Goal: Task Accomplishment & Management: Complete application form

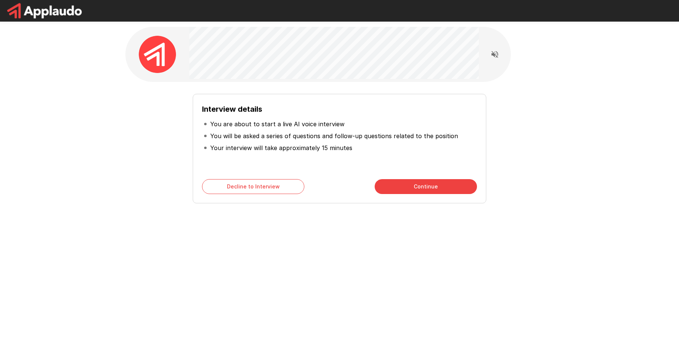
click at [436, 186] on button "Continue" at bounding box center [426, 186] width 102 height 15
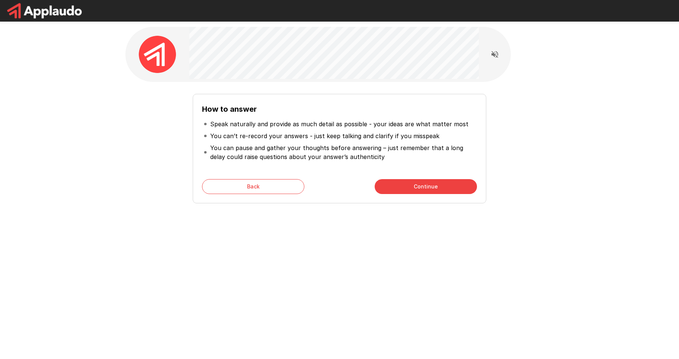
click at [436, 186] on button "Continue" at bounding box center [426, 186] width 102 height 15
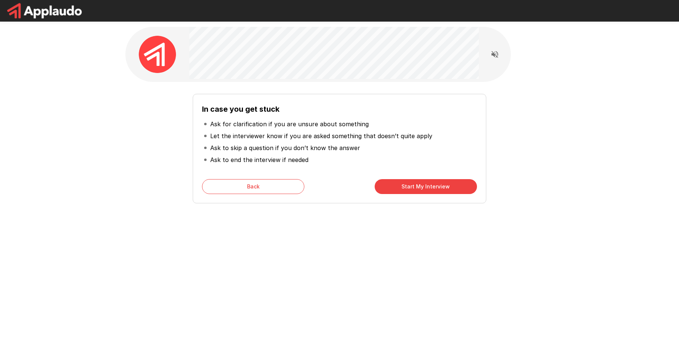
click at [436, 186] on button "Start My Interview" at bounding box center [426, 186] width 102 height 15
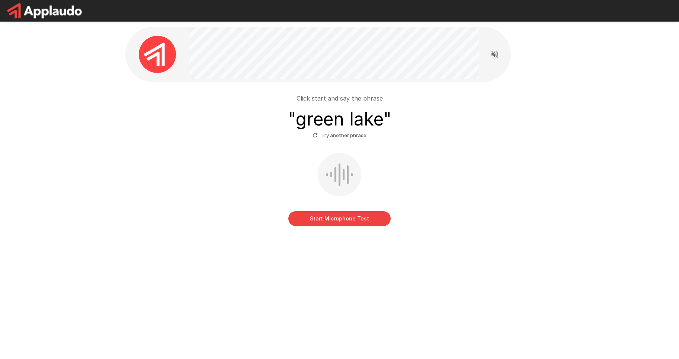
click at [344, 216] on button "Start Microphone Test" at bounding box center [340, 218] width 102 height 15
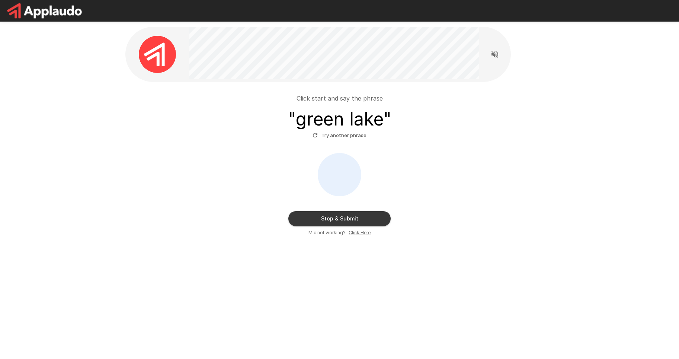
click at [340, 216] on button "Stop & Submit" at bounding box center [340, 218] width 102 height 15
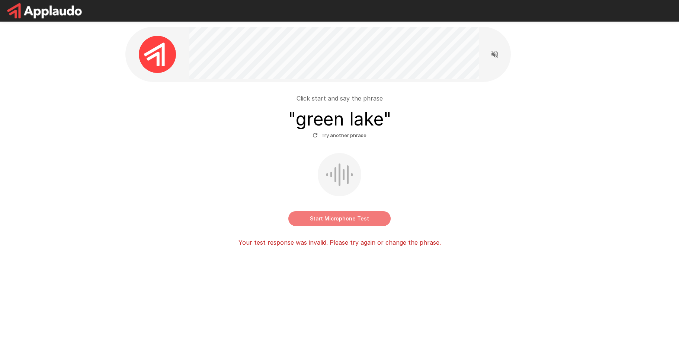
click at [344, 219] on button "Start Microphone Test" at bounding box center [340, 218] width 102 height 15
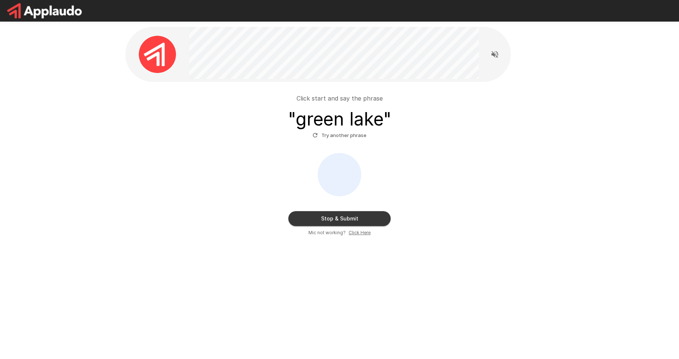
click at [344, 219] on button "Stop & Submit" at bounding box center [340, 218] width 102 height 15
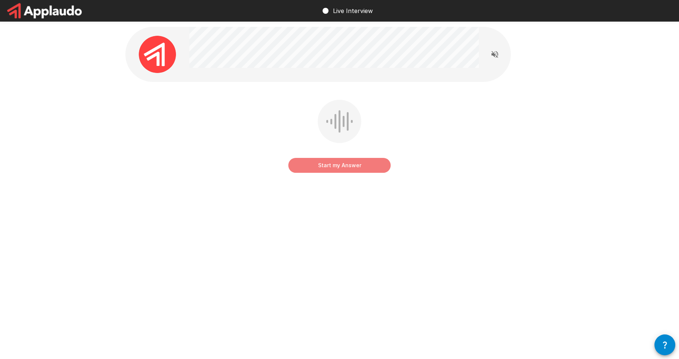
click at [338, 167] on button "Start my Answer" at bounding box center [340, 165] width 102 height 15
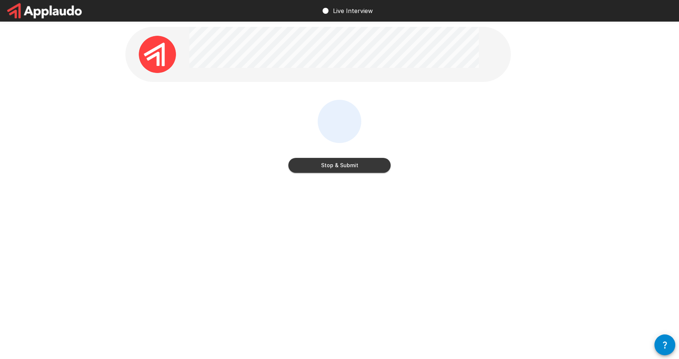
click at [338, 167] on button "Stop & Submit" at bounding box center [340, 165] width 102 height 15
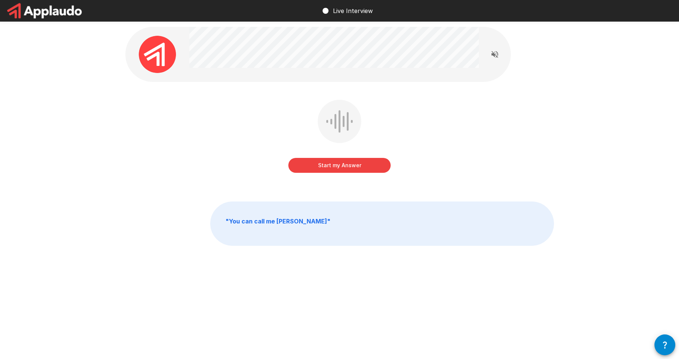
click at [338, 167] on button "Start my Answer" at bounding box center [340, 165] width 102 height 15
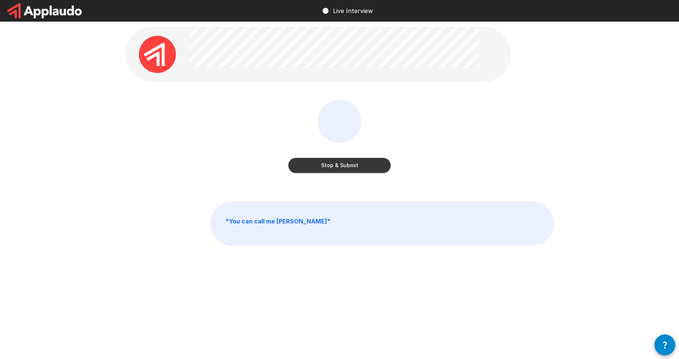
click at [338, 167] on button "Stop & Submit" at bounding box center [340, 165] width 102 height 15
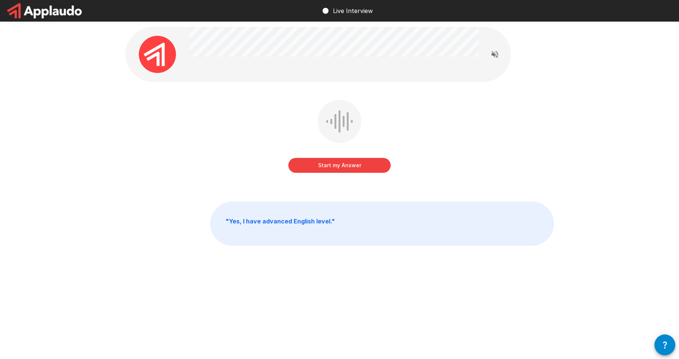
click at [338, 167] on button "Start my Answer" at bounding box center [340, 165] width 102 height 15
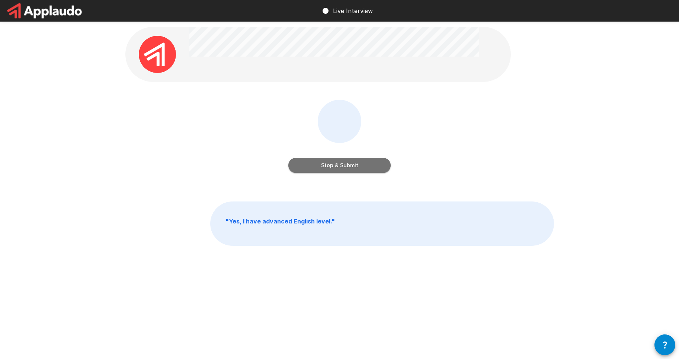
click at [338, 167] on button "Stop & Submit" at bounding box center [340, 165] width 102 height 15
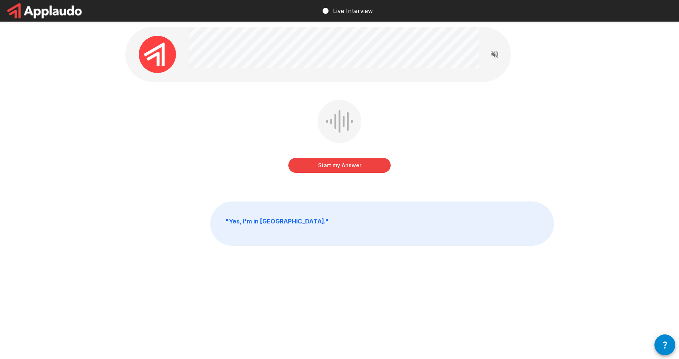
click at [338, 163] on button "Start my Answer" at bounding box center [340, 165] width 102 height 15
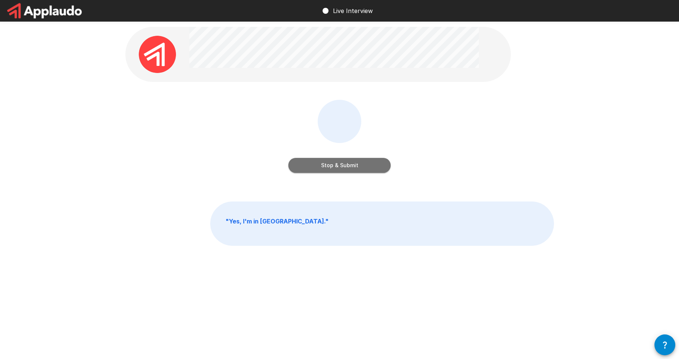
click at [338, 163] on button "Stop & Submit" at bounding box center [340, 165] width 102 height 15
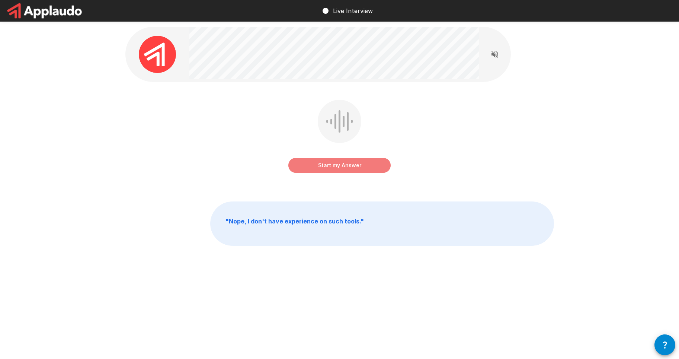
click at [338, 163] on button "Start my Answer" at bounding box center [340, 165] width 102 height 15
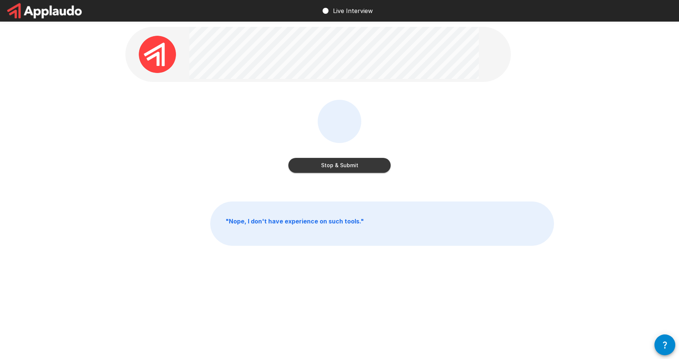
click at [338, 163] on button "Stop & Submit" at bounding box center [340, 165] width 102 height 15
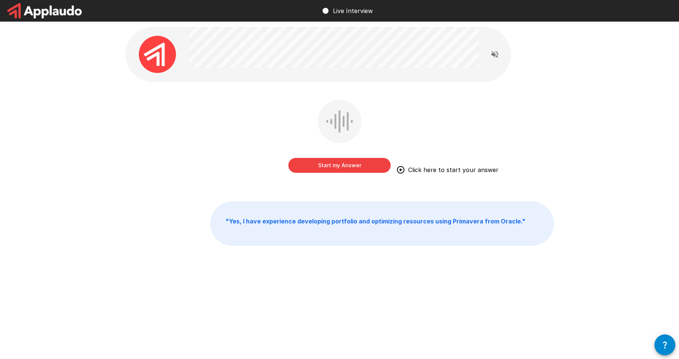
click at [338, 163] on button "Start my Answer" at bounding box center [340, 165] width 102 height 15
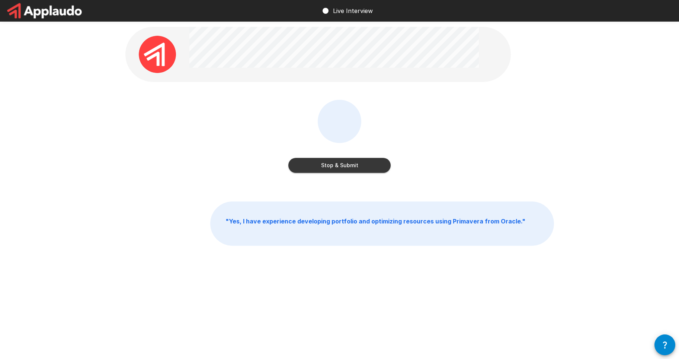
click at [338, 163] on button "Stop & Submit" at bounding box center [340, 165] width 102 height 15
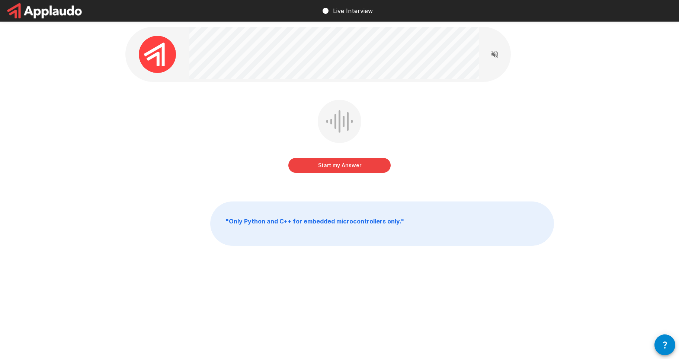
click at [338, 163] on button "Start my Answer" at bounding box center [340, 165] width 102 height 15
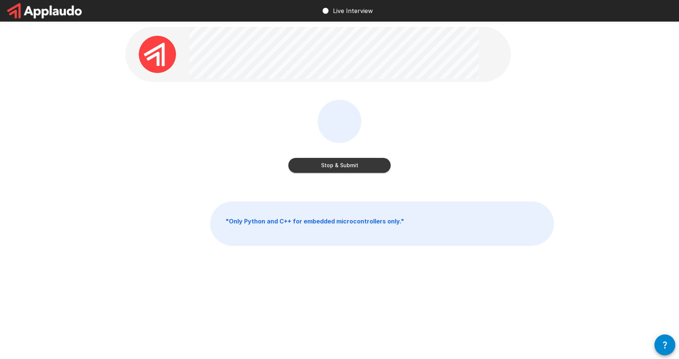
click at [338, 163] on button "Stop & Submit" at bounding box center [340, 165] width 102 height 15
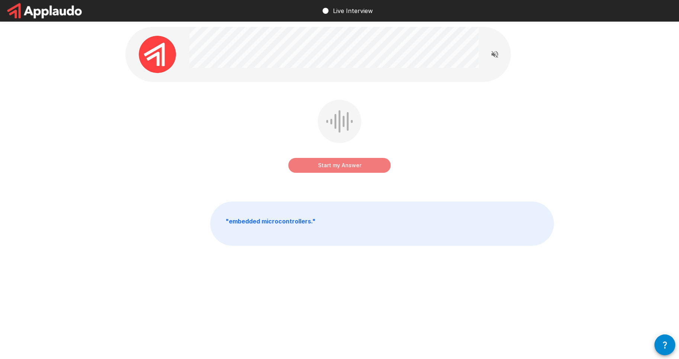
click at [338, 163] on button "Start my Answer" at bounding box center [340, 165] width 102 height 15
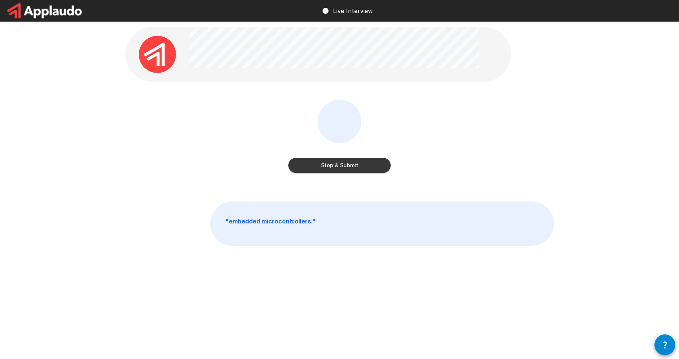
click at [338, 163] on button "Stop & Submit" at bounding box center [340, 165] width 102 height 15
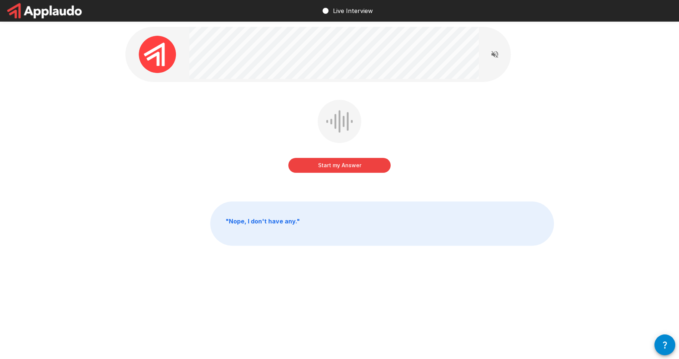
click at [338, 163] on button "Start my Answer" at bounding box center [340, 165] width 102 height 15
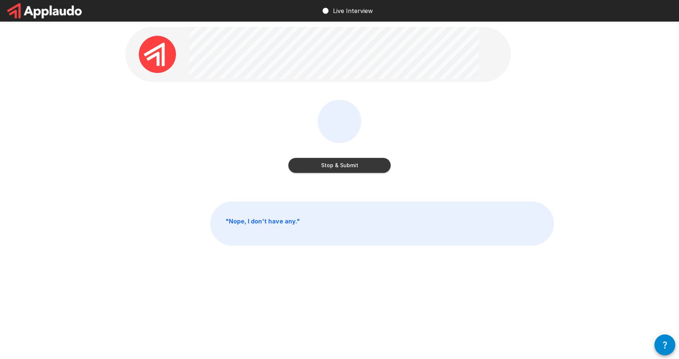
click at [338, 163] on button "Stop & Submit" at bounding box center [340, 165] width 102 height 15
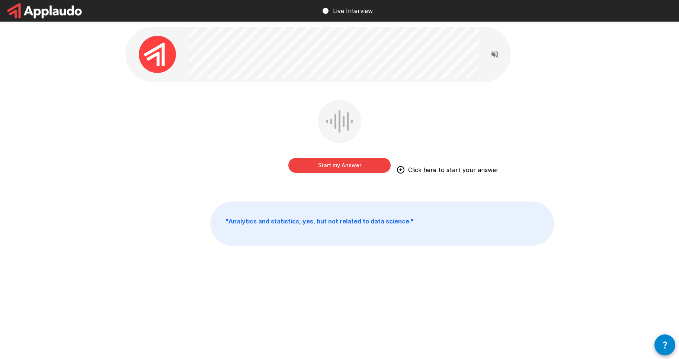
click at [339, 163] on button "Start my Answer" at bounding box center [340, 165] width 102 height 15
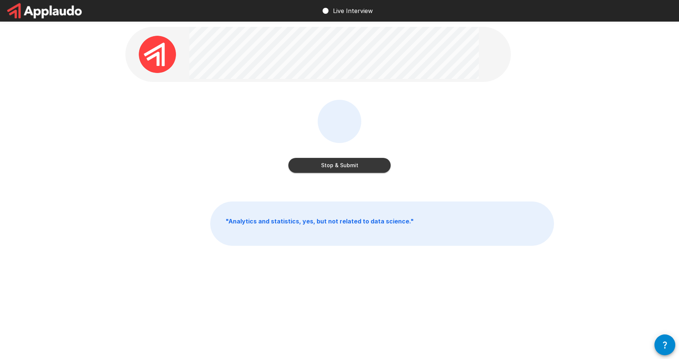
click at [339, 163] on button "Stop & Submit" at bounding box center [340, 165] width 102 height 15
